Goal: Information Seeking & Learning: Learn about a topic

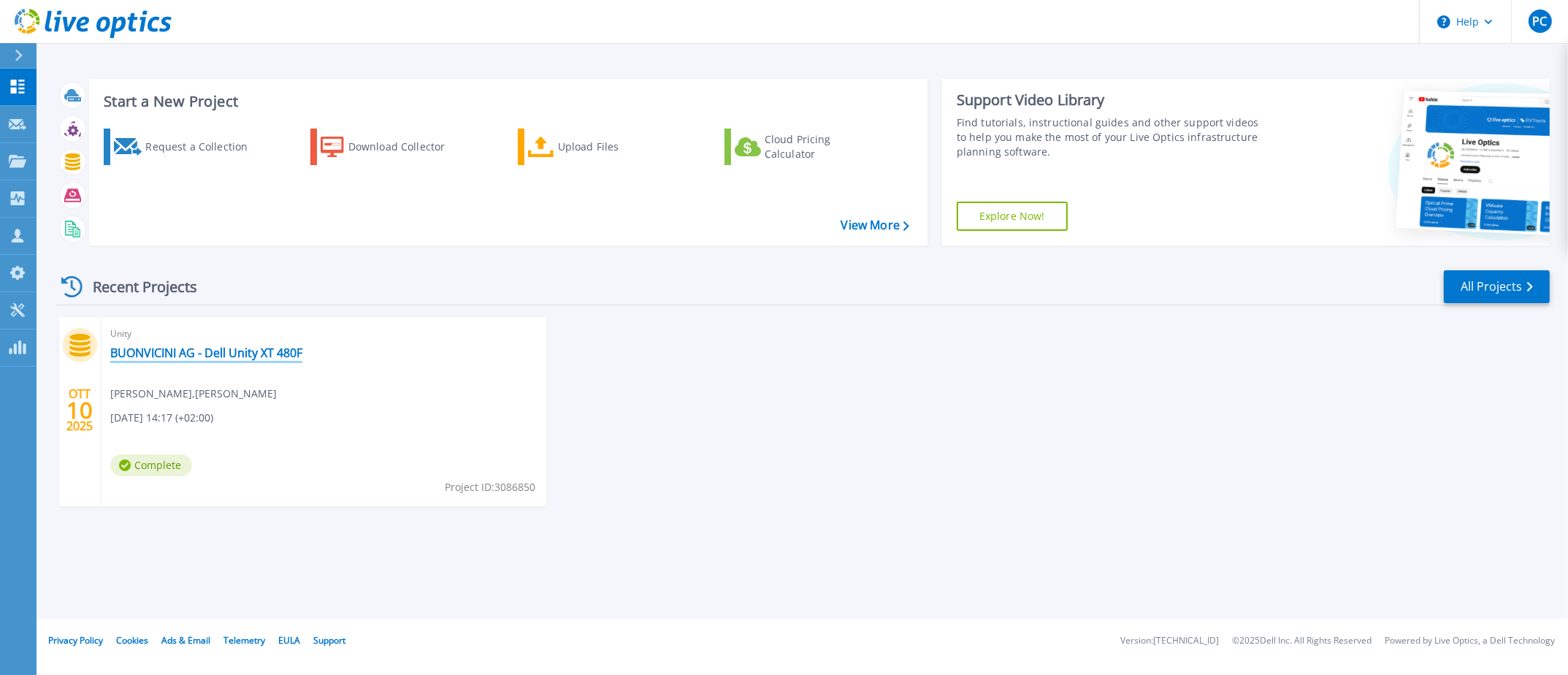
click at [207, 351] on link "BUONVICINI AG - Dell Unity XT 480F" at bounding box center [206, 353] width 192 height 15
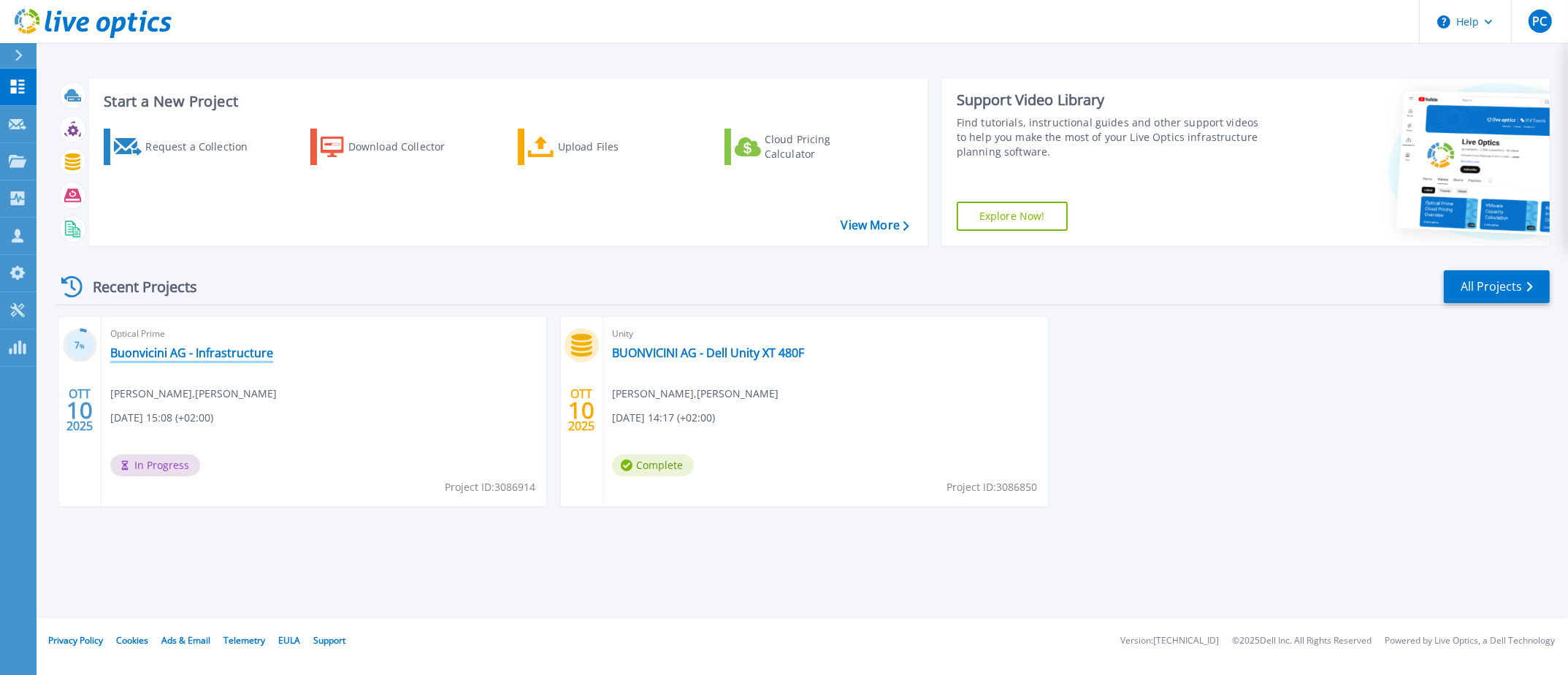
click at [208, 351] on link "Buonvicini AG - Infrastructure" at bounding box center [192, 353] width 163 height 15
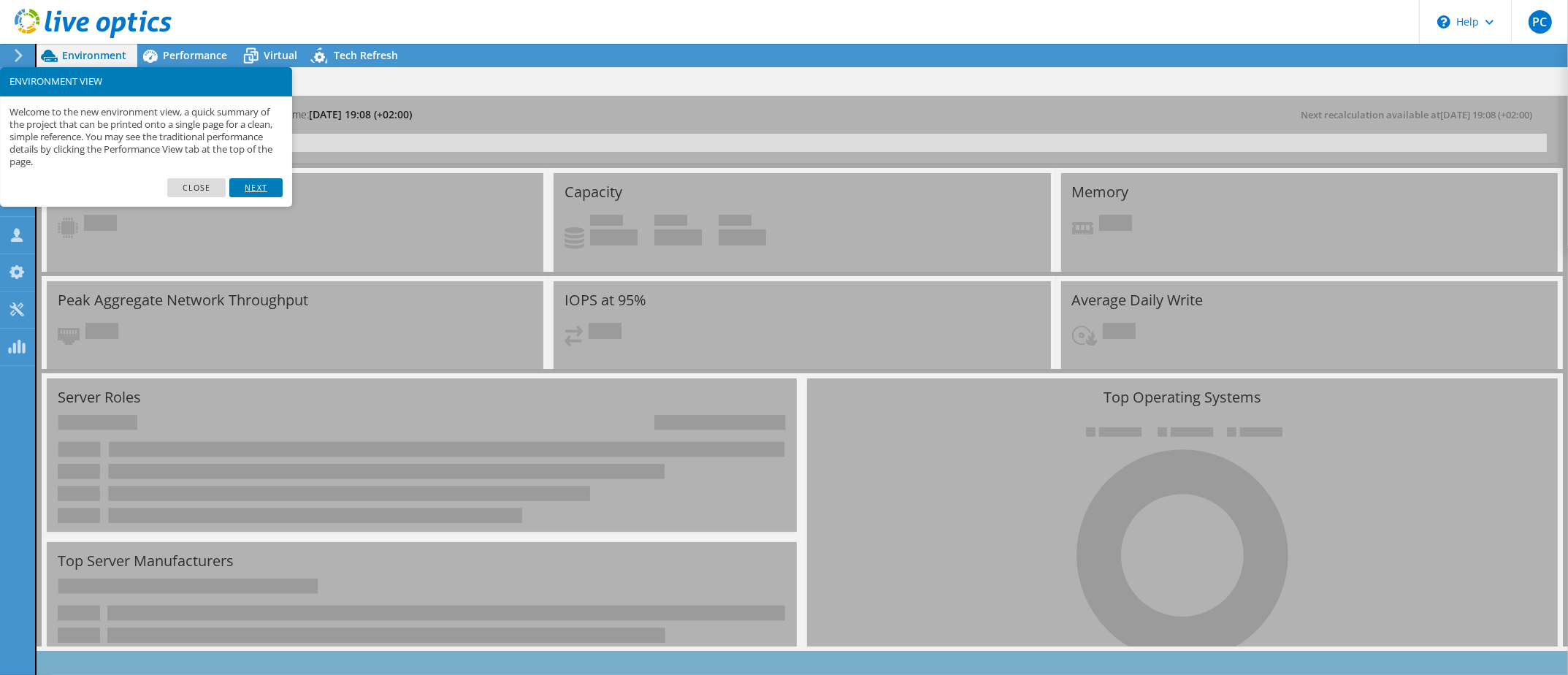
click at [259, 185] on link "Next" at bounding box center [255, 188] width 52 height 19
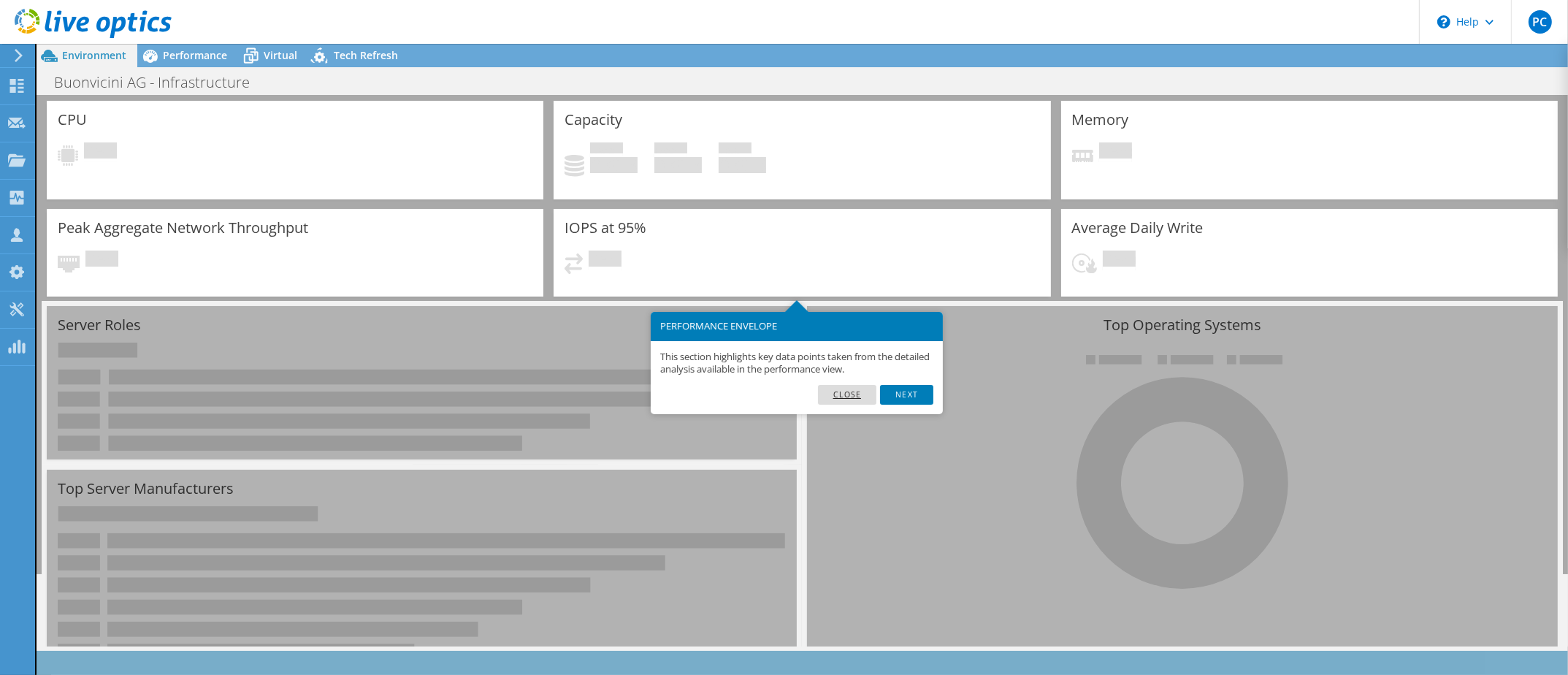
click at [859, 400] on link "Close" at bounding box center [847, 394] width 59 height 19
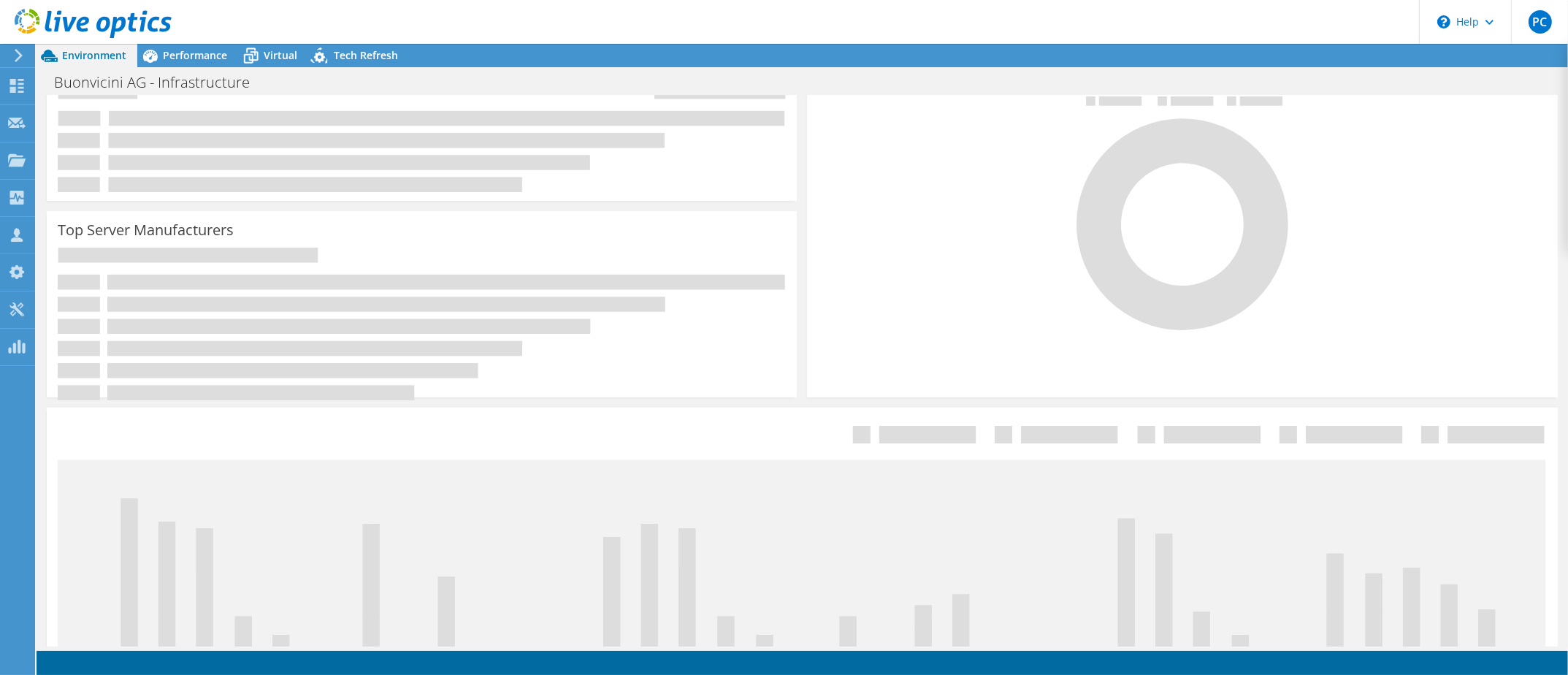
scroll to position [0, 0]
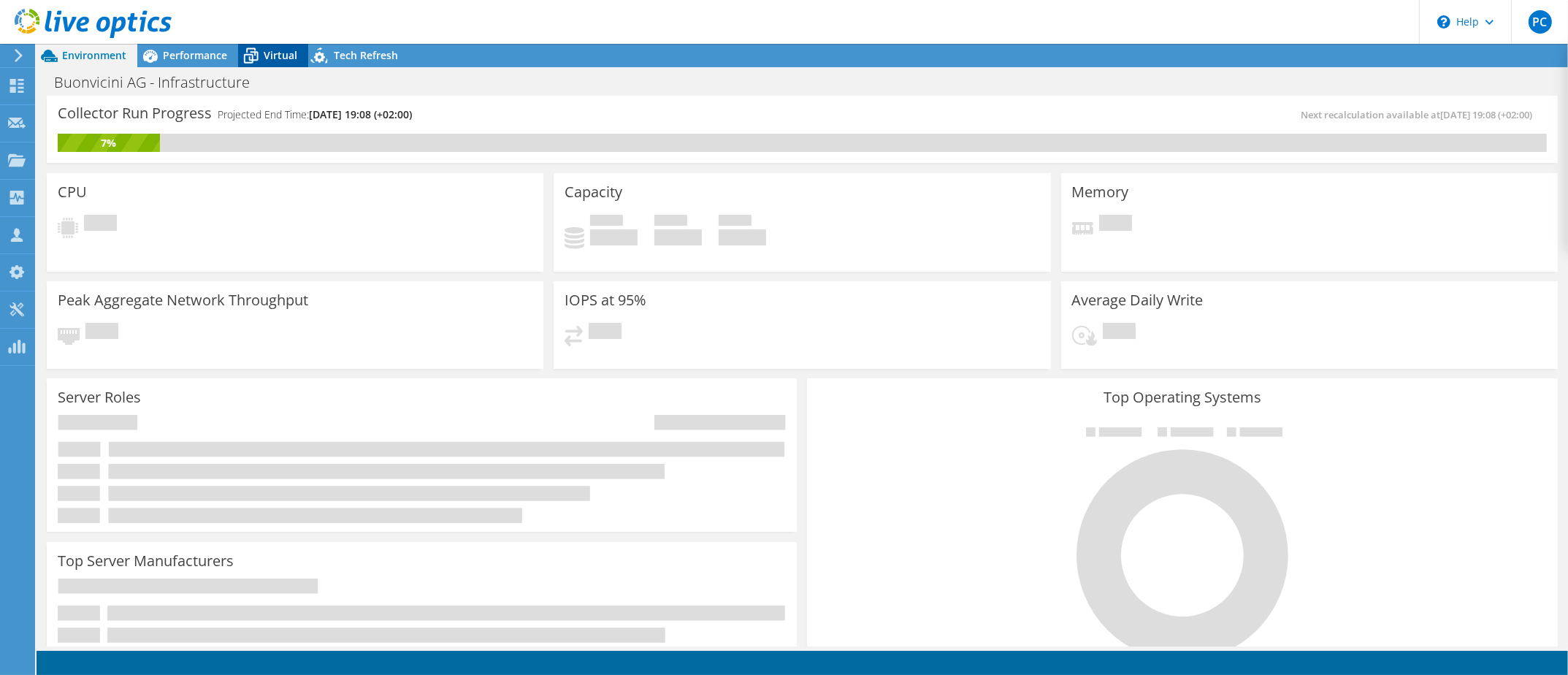
click at [272, 57] on span "Virtual" at bounding box center [280, 55] width 34 height 14
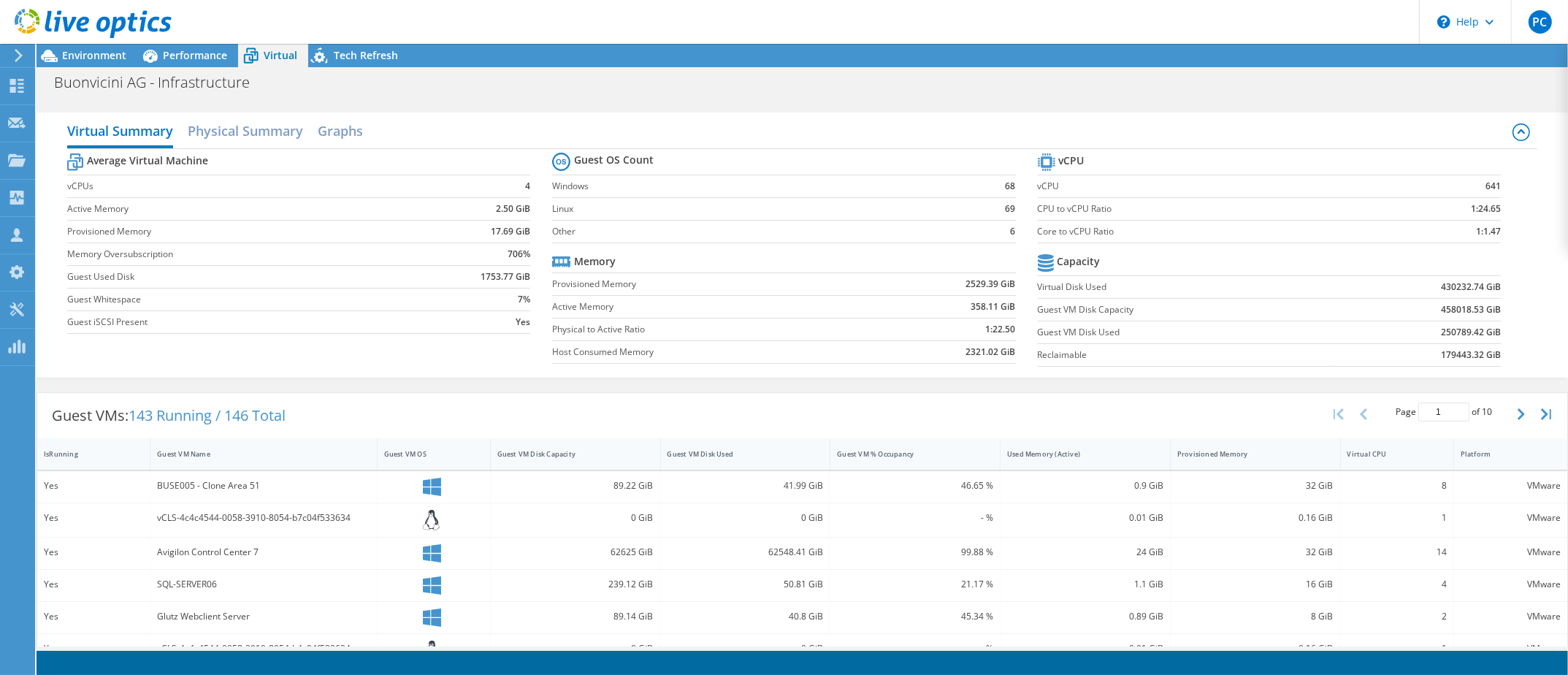
scroll to position [73, 0]
click at [231, 129] on h2 "Physical Summary" at bounding box center [245, 131] width 115 height 32
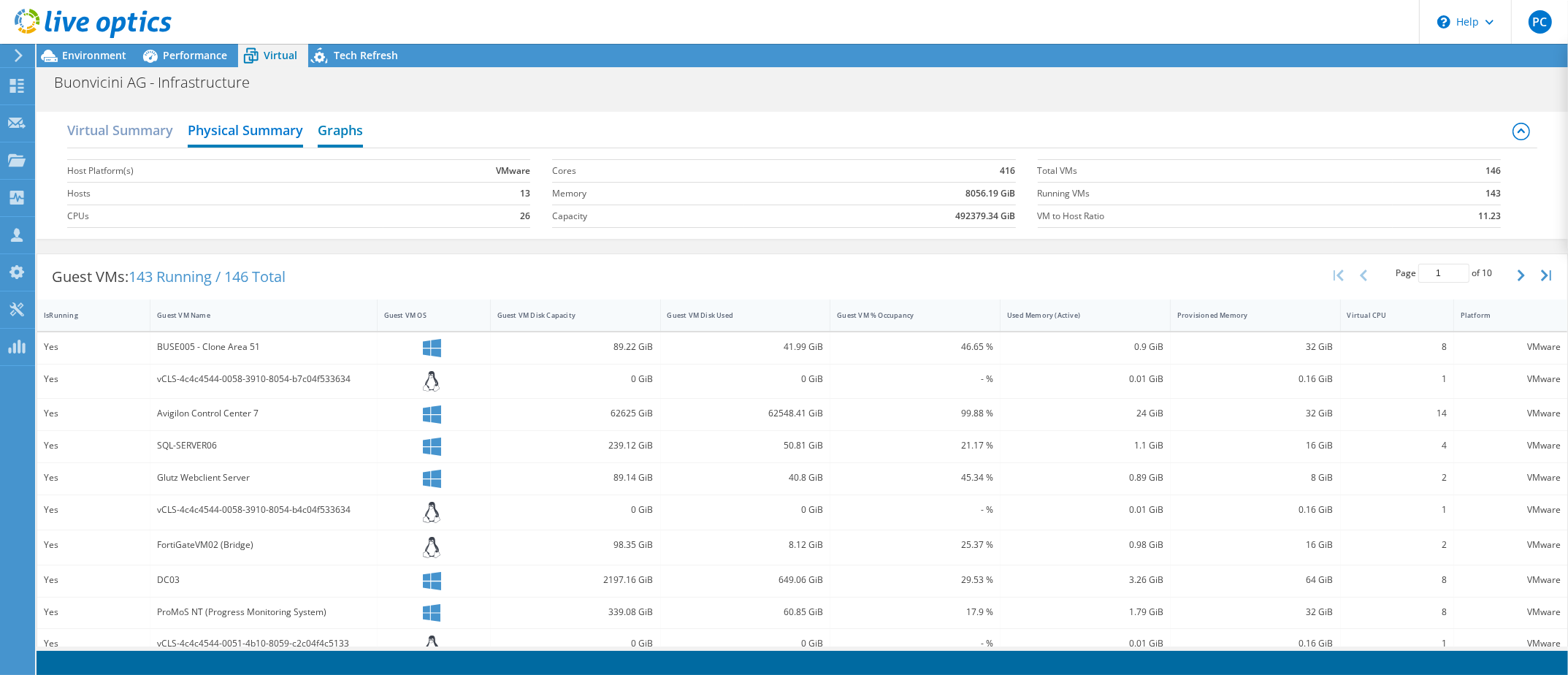
click at [321, 133] on h2 "Graphs" at bounding box center [340, 131] width 46 height 32
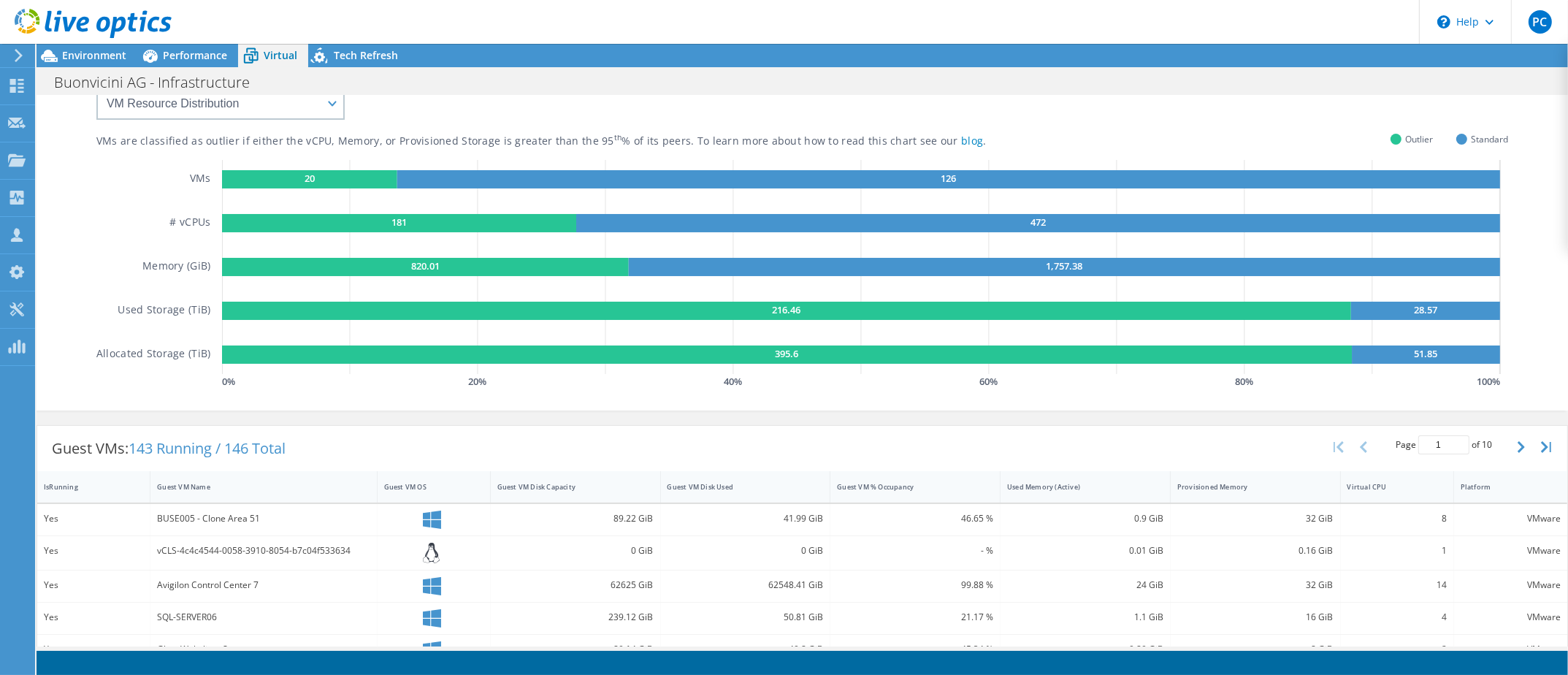
scroll to position [0, 0]
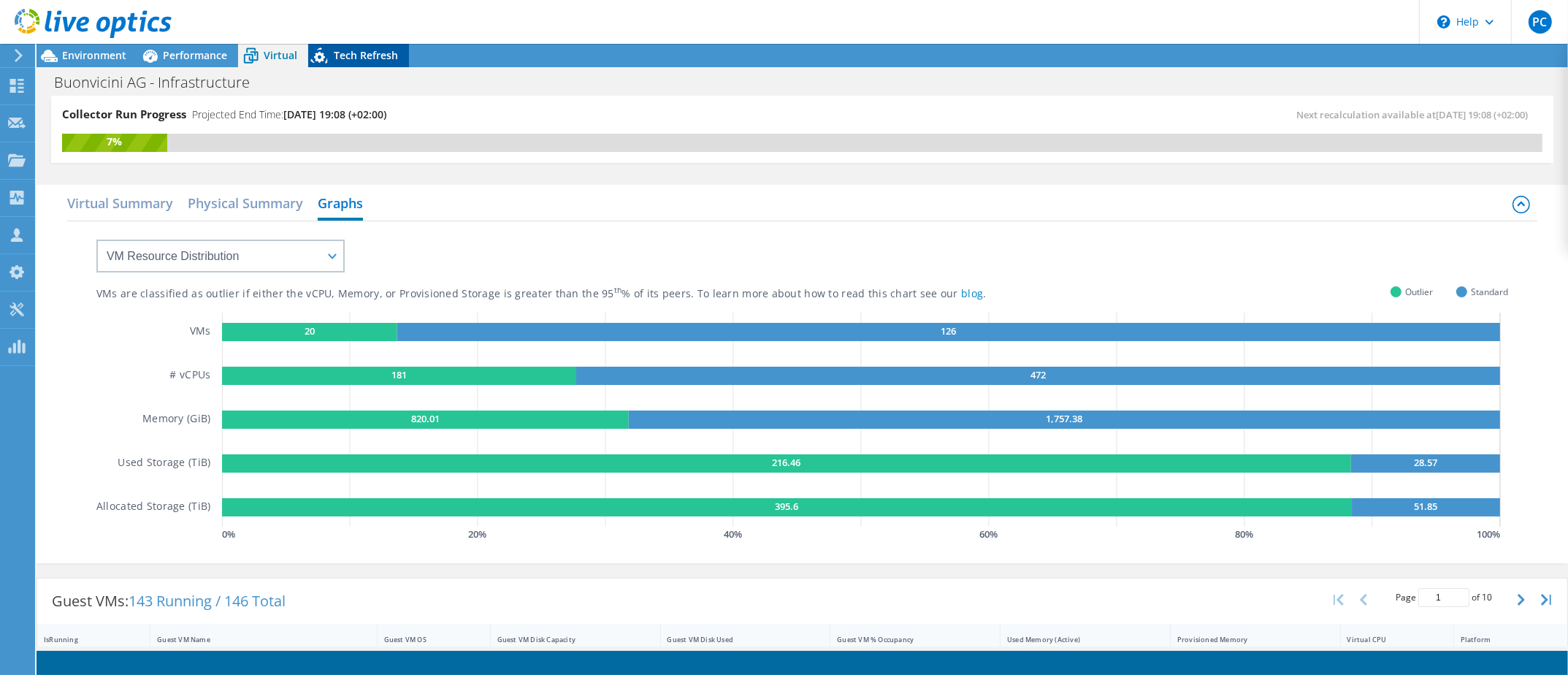
click at [353, 45] on div "Tech Refresh" at bounding box center [359, 55] width 101 height 23
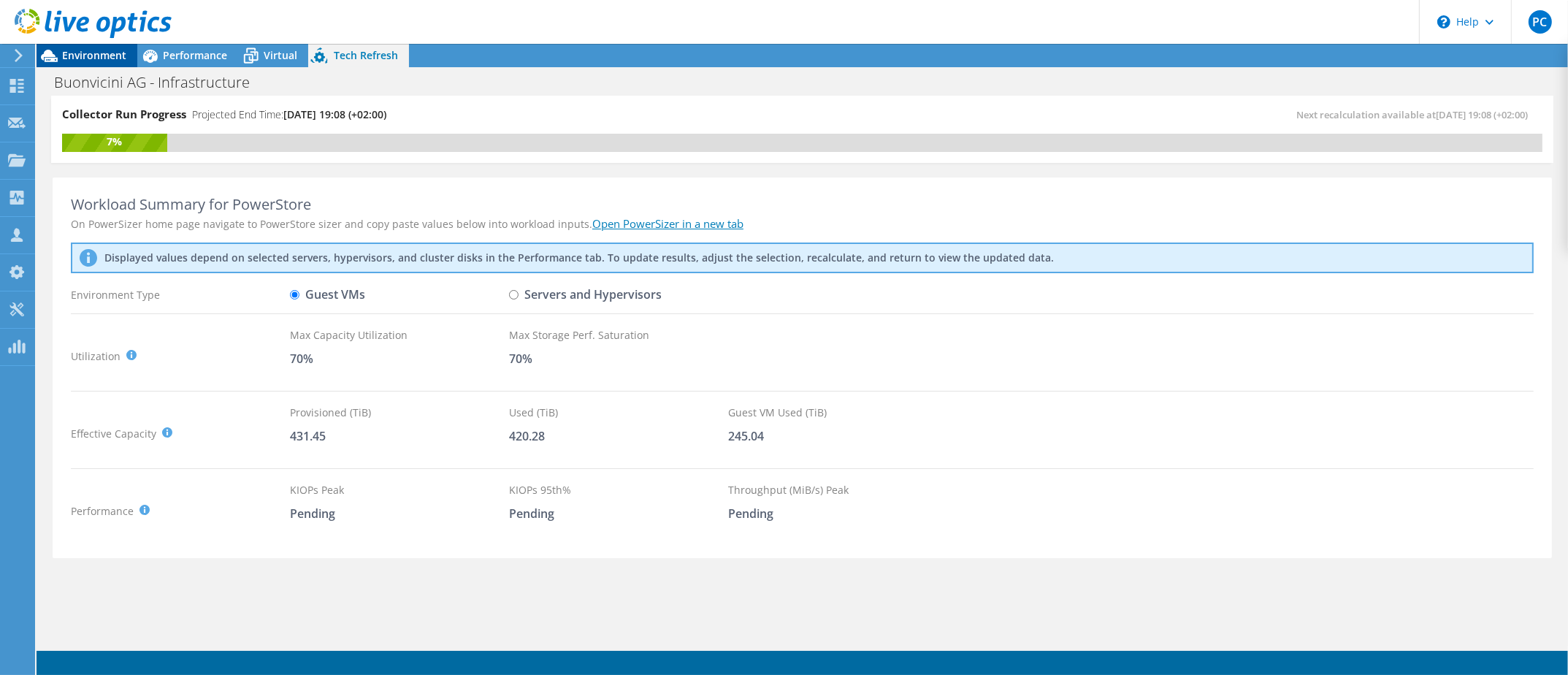
click at [70, 49] on span "Environment" at bounding box center [94, 55] width 64 height 14
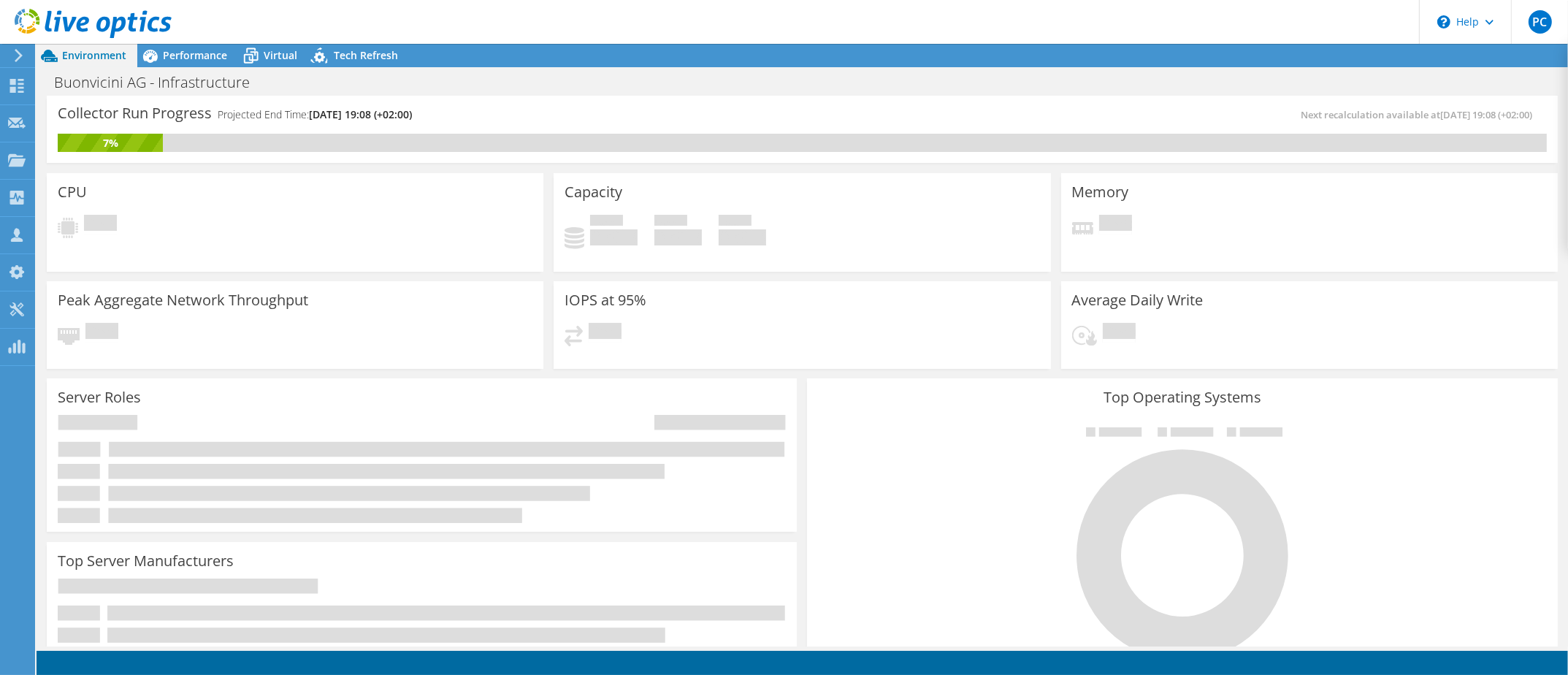
click at [21, 59] on icon at bounding box center [19, 55] width 11 height 13
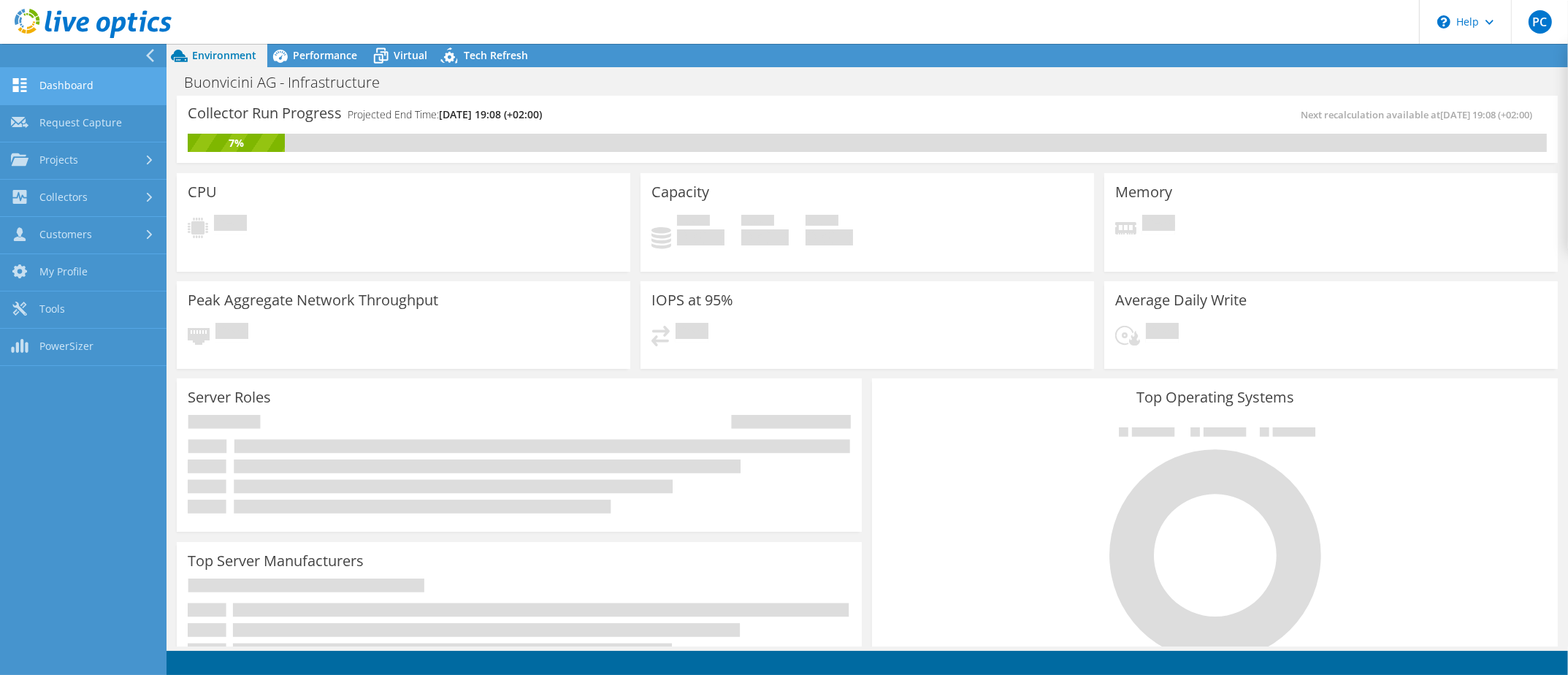
click at [69, 81] on link "Dashboard" at bounding box center [83, 87] width 167 height 37
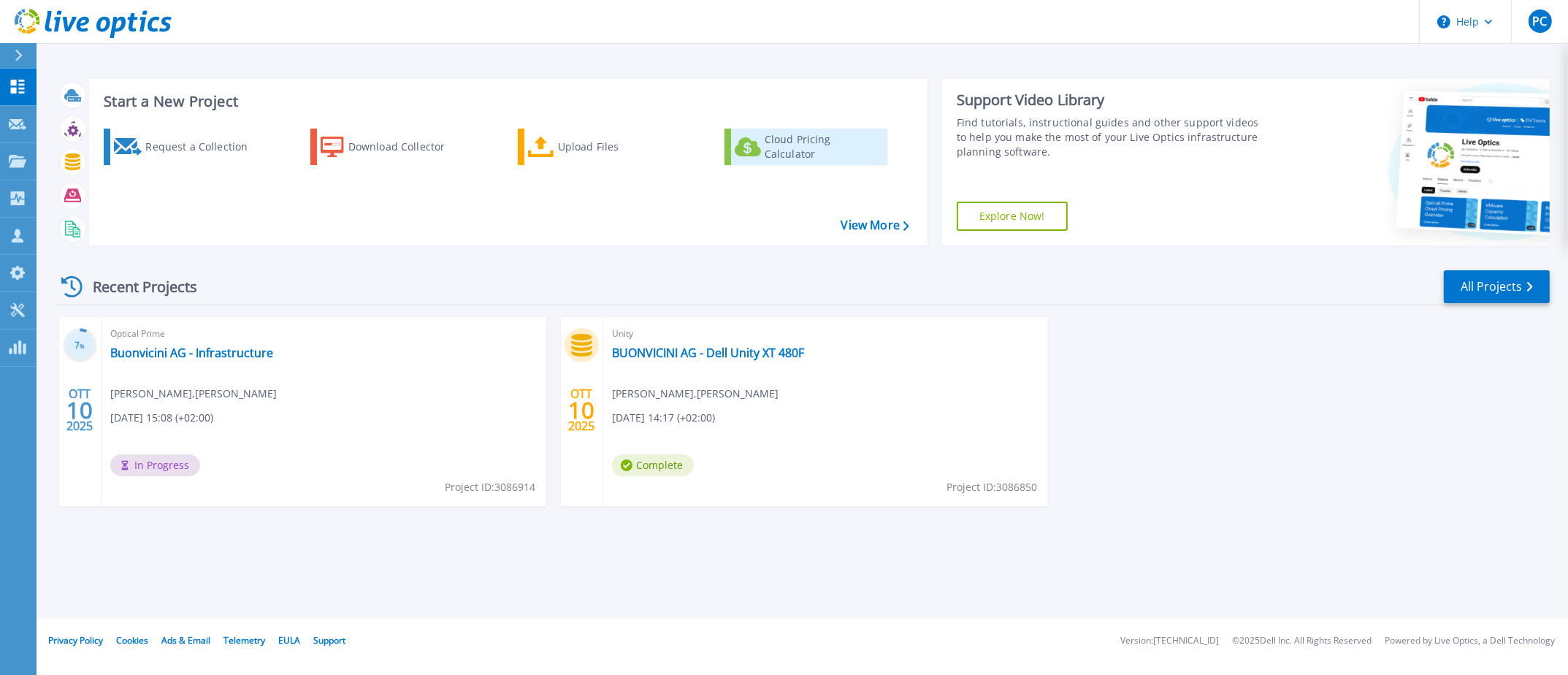
click at [820, 141] on div "Cloud Pricing Calculator" at bounding box center [822, 147] width 117 height 29
click at [738, 354] on link "BUONVICINI AG - Dell Unity XT 480F" at bounding box center [707, 353] width 192 height 15
